Goal: Information Seeking & Learning: Learn about a topic

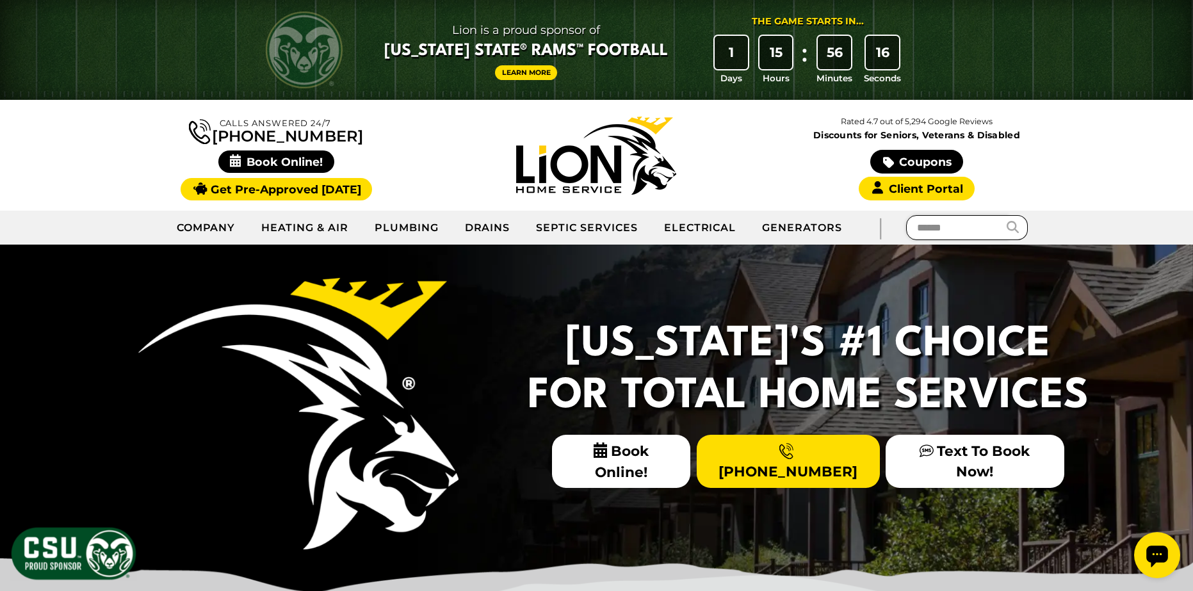
click at [971, 230] on input "text" at bounding box center [957, 227] width 102 height 25
type input "*****"
click at [1007, 215] on button "submit" at bounding box center [1017, 227] width 21 height 25
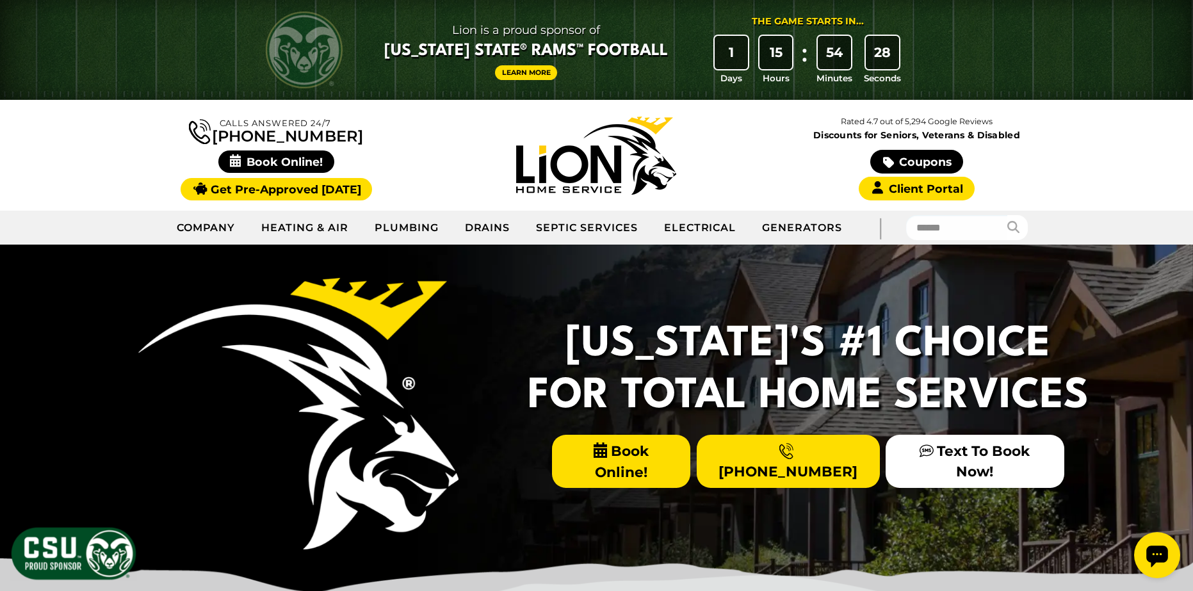
click at [633, 488] on span "Book Online!" at bounding box center [621, 461] width 139 height 53
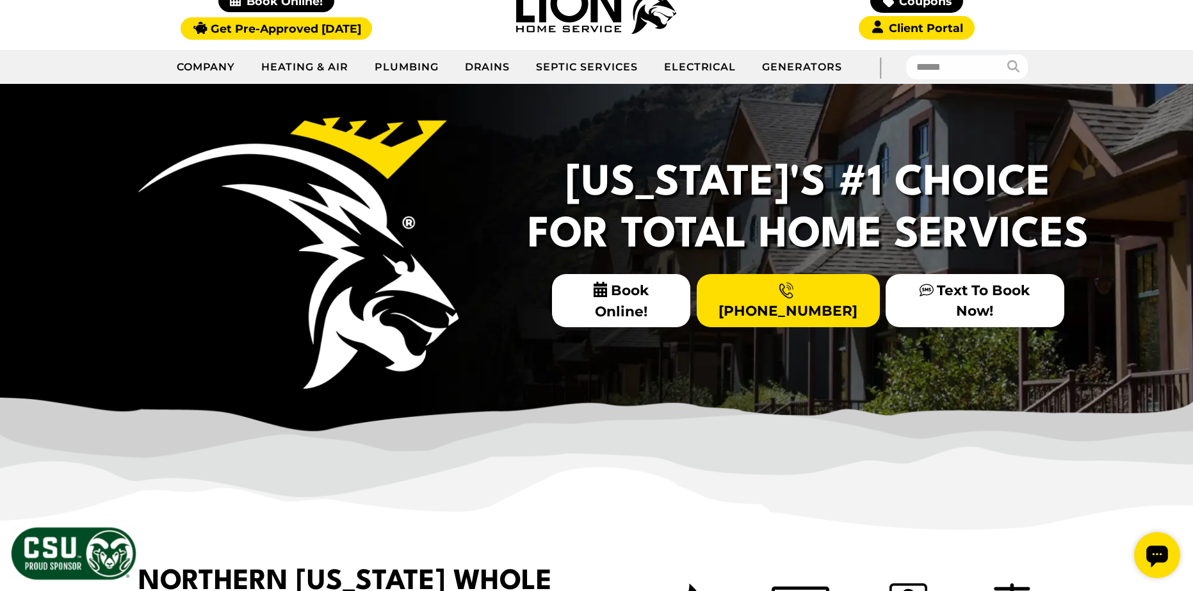
scroll to position [384, 0]
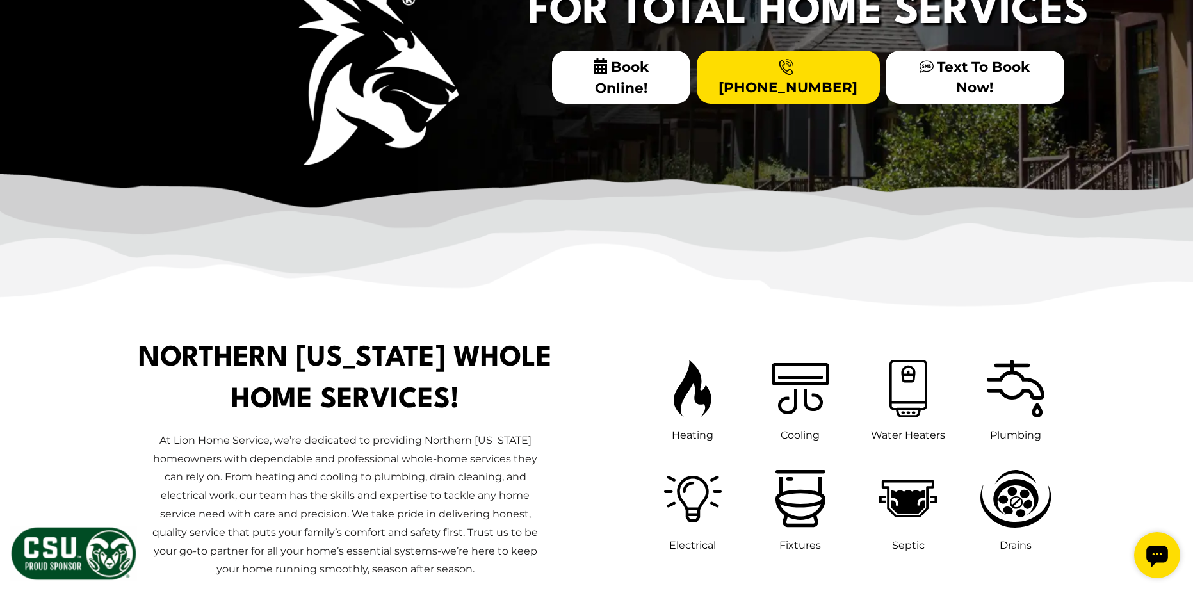
click at [58, 551] on img at bounding box center [74, 554] width 128 height 56
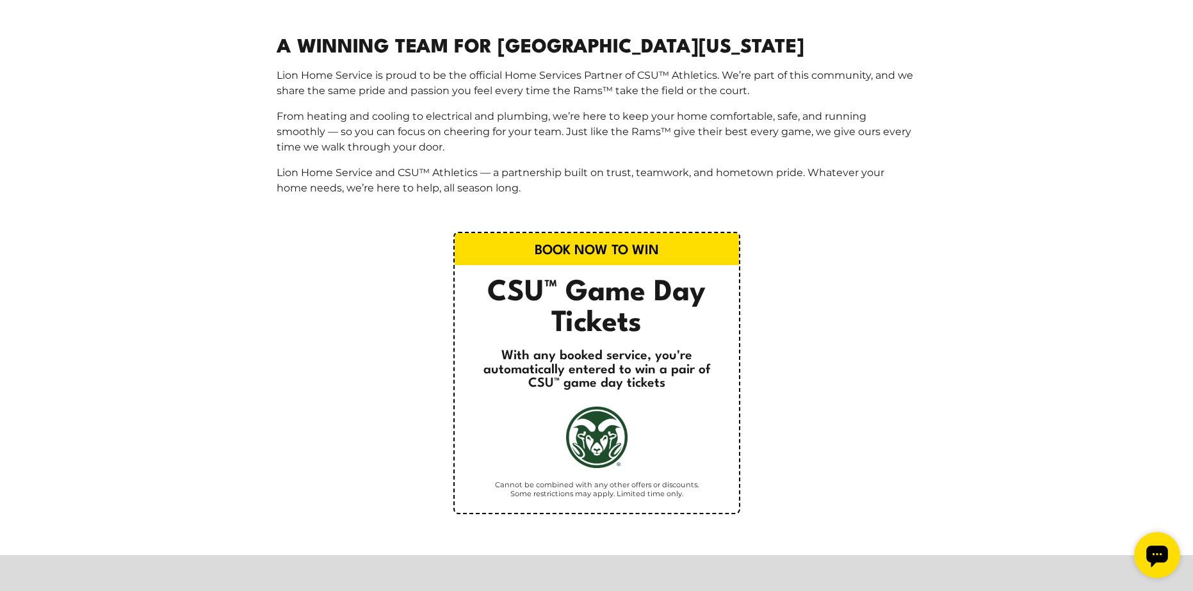
scroll to position [769, 0]
